Goal: Check status: Check status

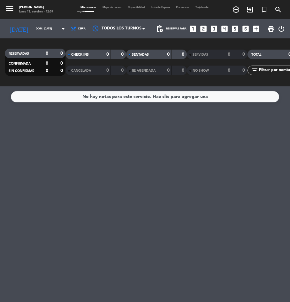
click at [44, 21] on div "[DATE] dom. [DATE] arrow_drop_down" at bounding box center [37, 28] width 64 height 19
click at [45, 28] on input "dom. [DATE]" at bounding box center [53, 29] width 40 height 10
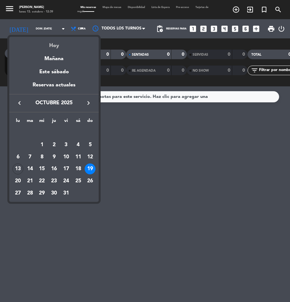
click at [54, 45] on div "Hoy" at bounding box center [54, 43] width 90 height 13
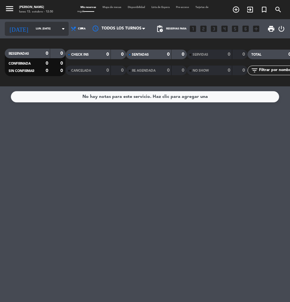
click at [48, 29] on input "lun. [DATE]" at bounding box center [53, 29] width 40 height 10
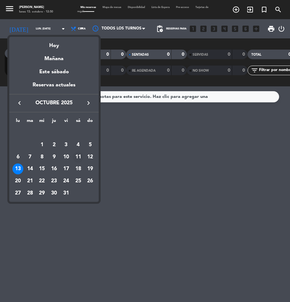
click at [81, 159] on div "11" at bounding box center [78, 157] width 11 height 11
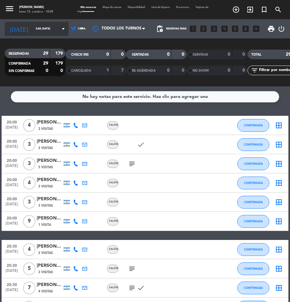
click at [33, 27] on input "sáb. [DATE]" at bounding box center [53, 29] width 40 height 10
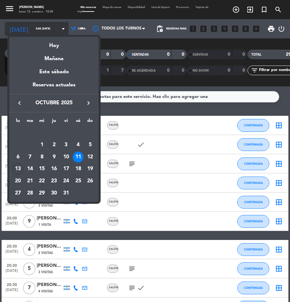
drag, startPoint x: 36, startPoint y: 27, endPoint x: 38, endPoint y: 32, distance: 6.3
click at [36, 27] on div at bounding box center [145, 151] width 290 height 302
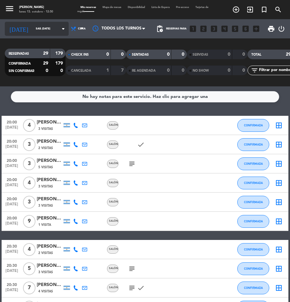
click at [33, 30] on input "sáb. [DATE]" at bounding box center [53, 29] width 40 height 10
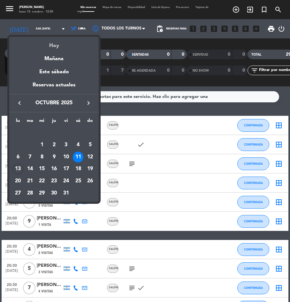
click at [53, 49] on div "Hoy" at bounding box center [54, 43] width 90 height 13
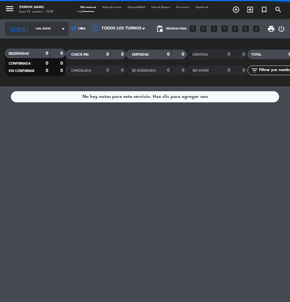
click at [41, 27] on input "lun. [DATE]" at bounding box center [53, 29] width 40 height 10
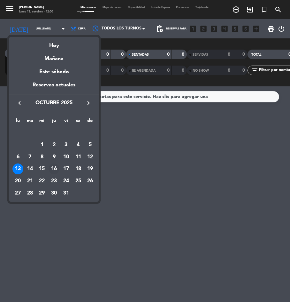
click at [57, 169] on div "16" at bounding box center [54, 168] width 11 height 11
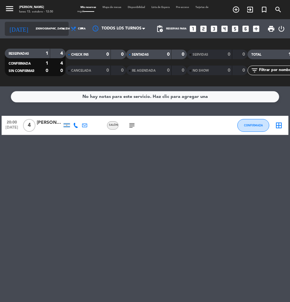
click at [28, 34] on div "[DATE] jue. [DATE] arrow_drop_down" at bounding box center [37, 29] width 64 height 14
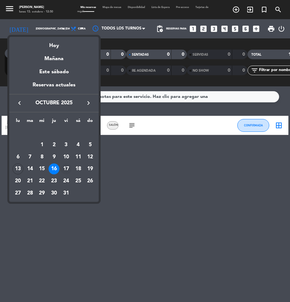
click at [67, 169] on div "17" at bounding box center [66, 168] width 11 height 11
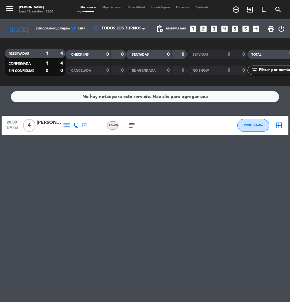
type input "vie. [DATE]"
click at [114, 125] on span "Salón" at bounding box center [113, 125] width 9 height 3
click at [122, 126] on icon "healing" at bounding box center [123, 126] width 8 height 8
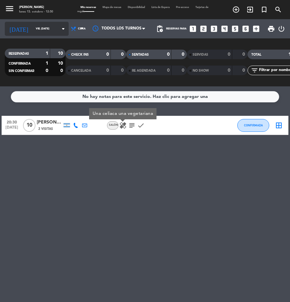
click at [34, 30] on input "vie. [DATE]" at bounding box center [53, 29] width 40 height 10
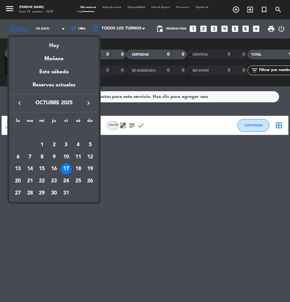
click at [206, 224] on div at bounding box center [145, 151] width 290 height 302
